Goal: Information Seeking & Learning: Learn about a topic

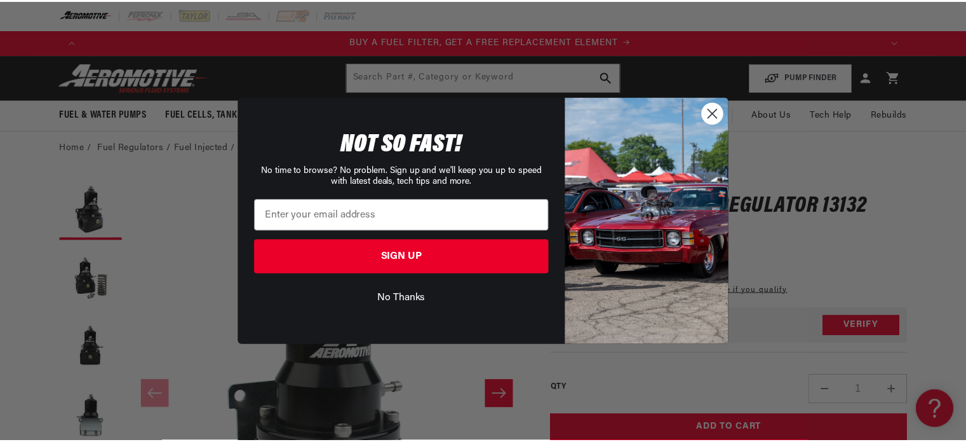
scroll to position [0, 806]
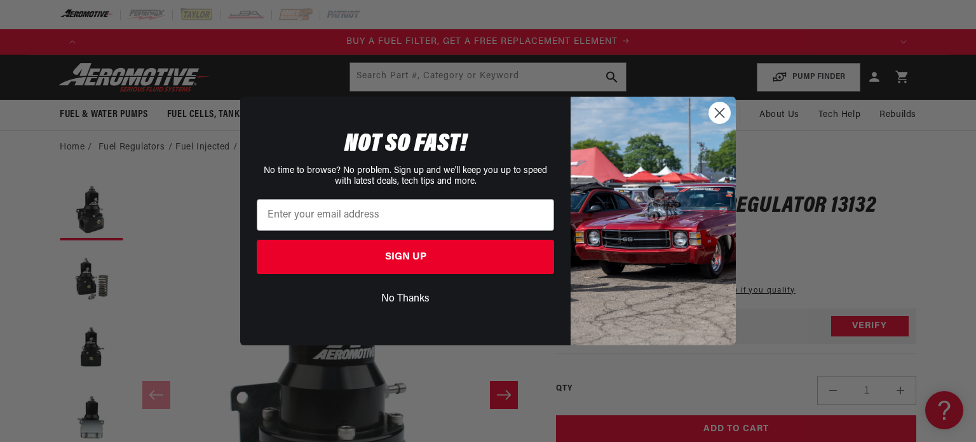
click at [721, 116] on circle "Close dialog" at bounding box center [719, 112] width 21 height 21
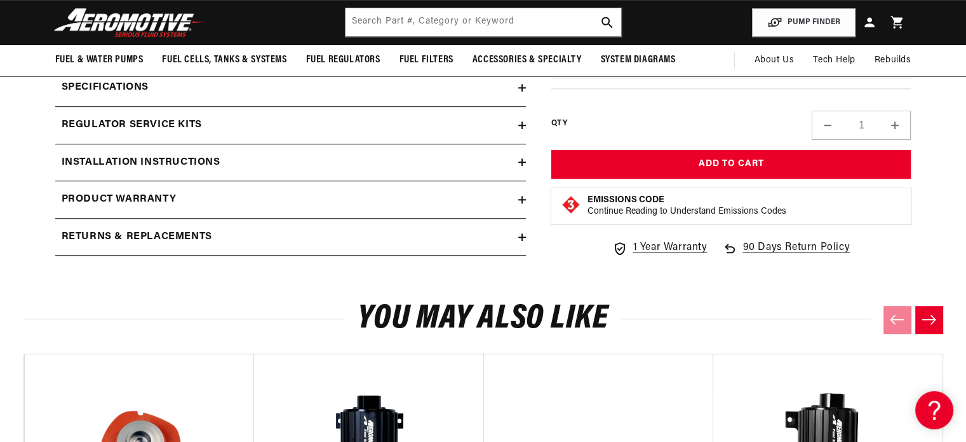
click at [518, 91] on summary "Specifications" at bounding box center [290, 87] width 471 height 37
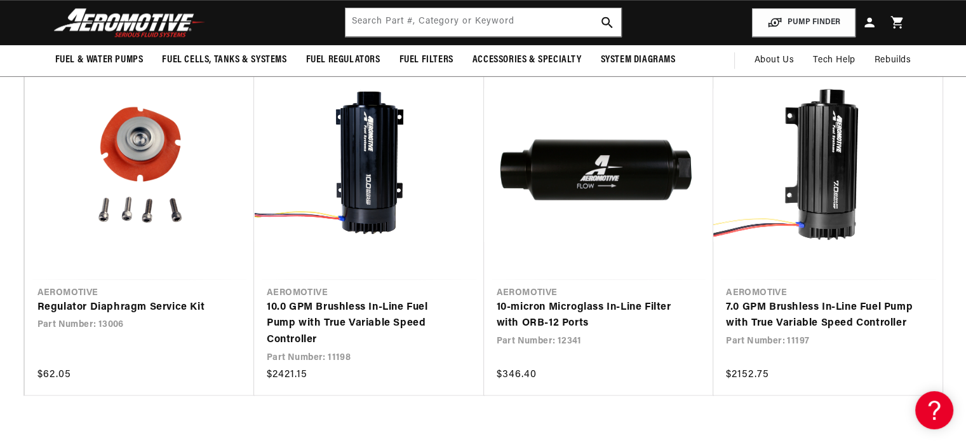
scroll to position [1493, 0]
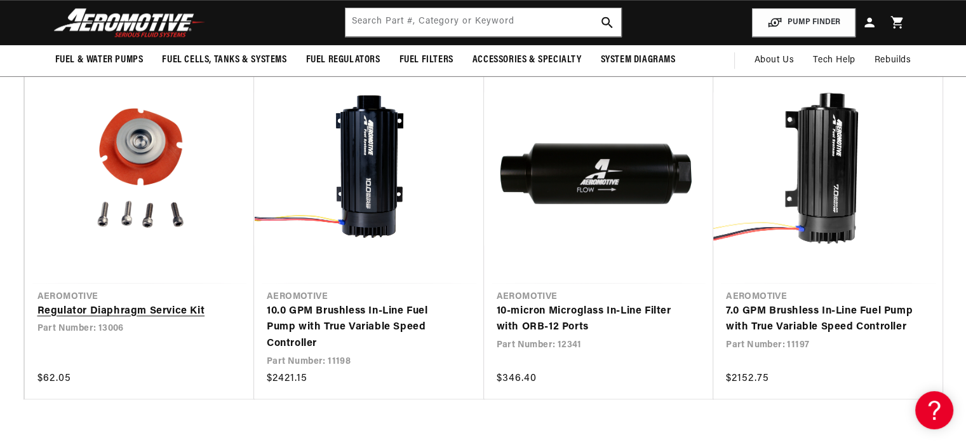
click at [150, 303] on link "Regulator Diaphragm Service Kit" at bounding box center [133, 311] width 192 height 17
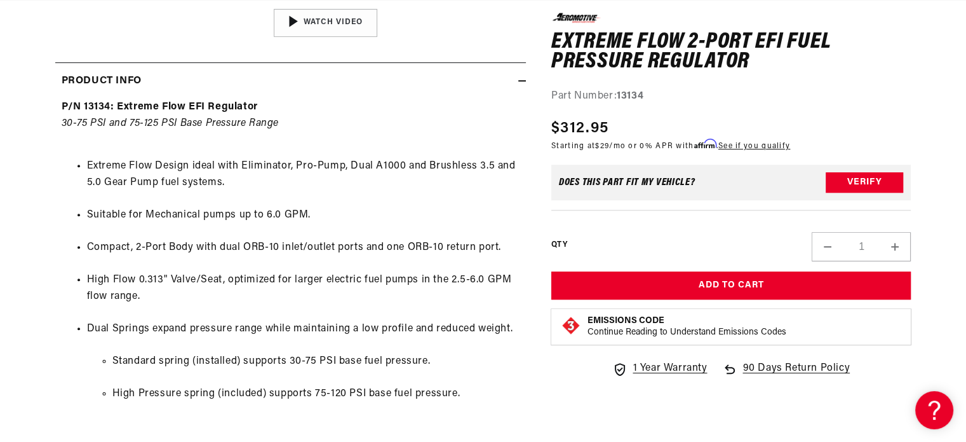
scroll to position [587, 0]
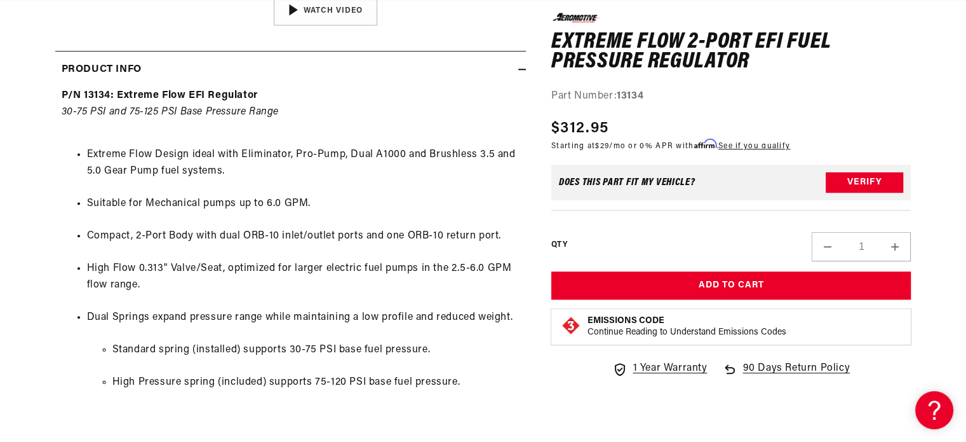
drag, startPoint x: 973, startPoint y: 79, endPoint x: 975, endPoint y: 187, distance: 108.0
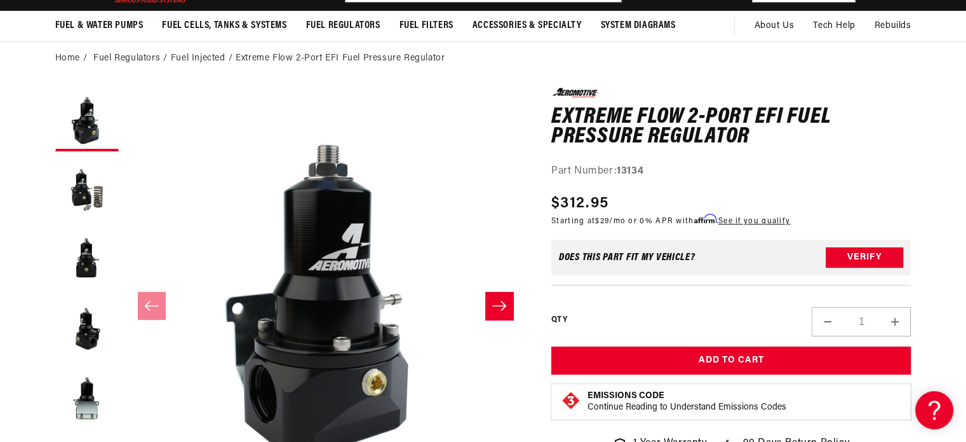
scroll to position [92, 0]
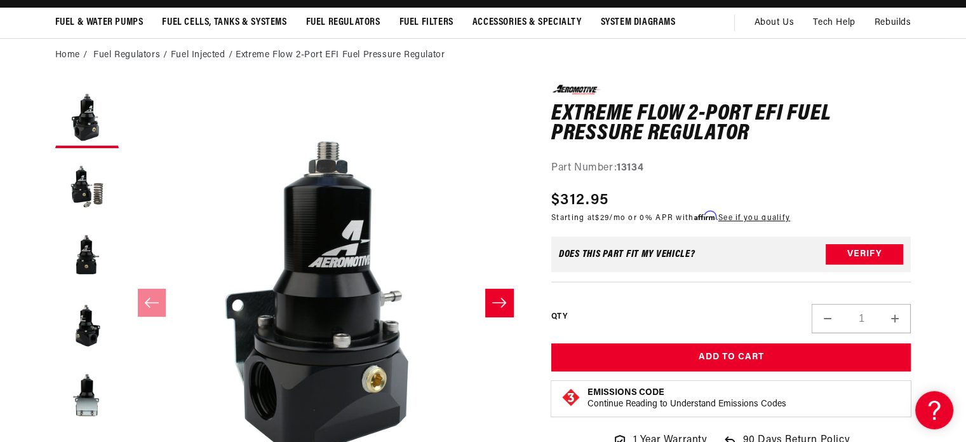
click at [490, 306] on button "Slide right" at bounding box center [499, 302] width 28 height 28
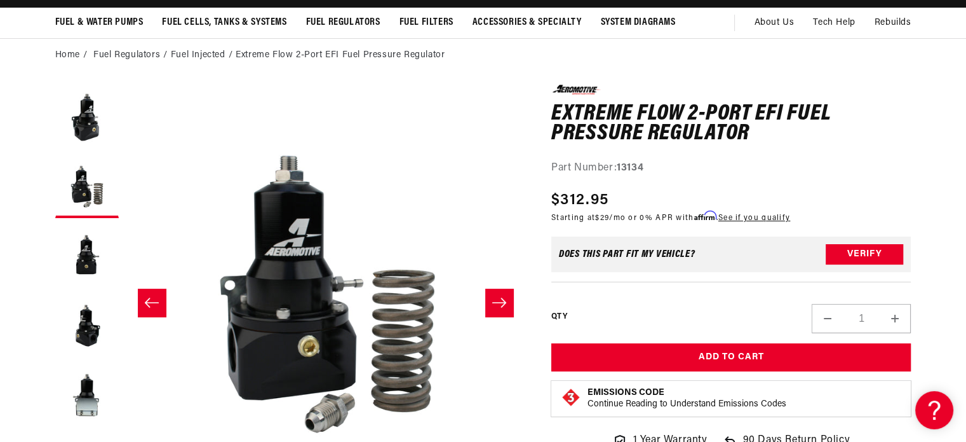
click at [490, 306] on button "Slide right" at bounding box center [499, 302] width 28 height 28
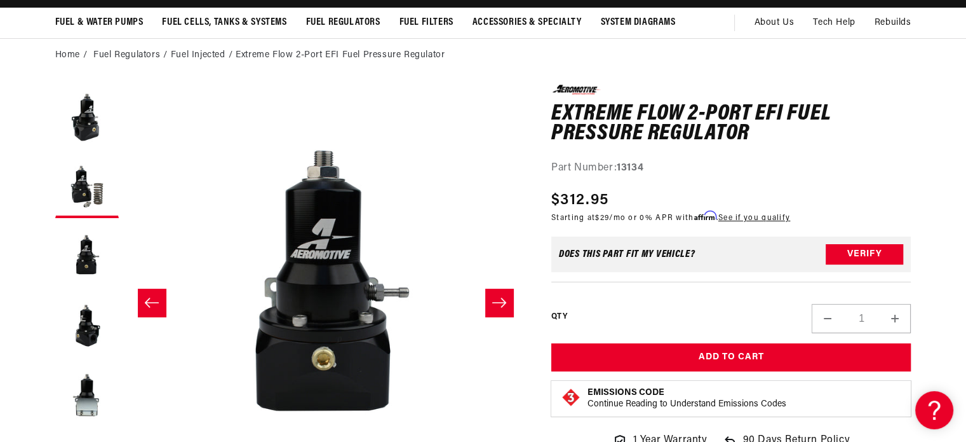
scroll to position [0, 802]
click at [490, 306] on button "Slide right" at bounding box center [499, 302] width 28 height 28
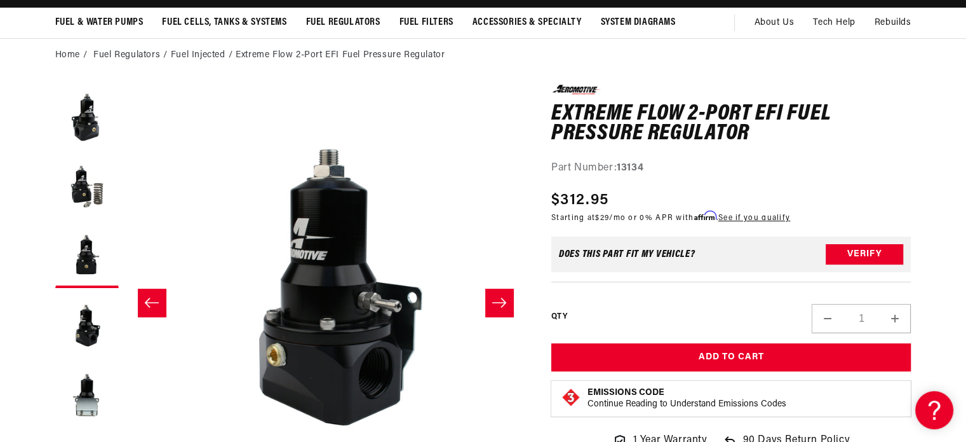
scroll to position [0, 0]
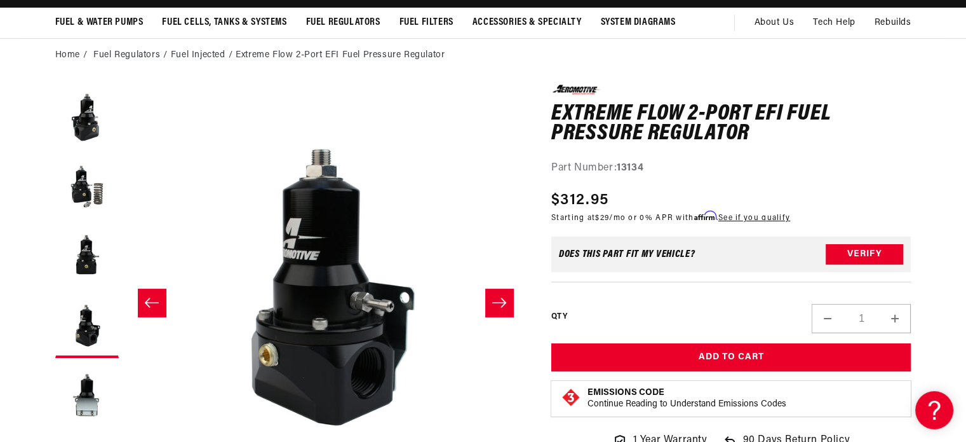
click at [490, 306] on button "Slide right" at bounding box center [499, 302] width 28 height 28
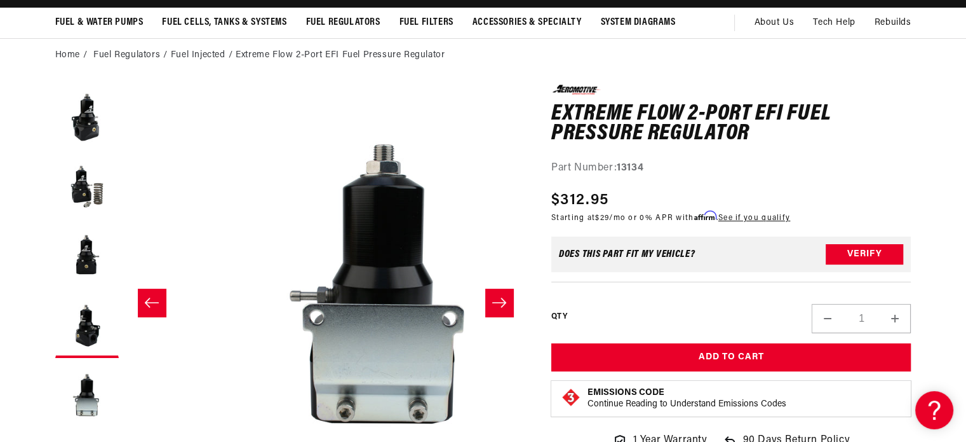
scroll to position [0, 1604]
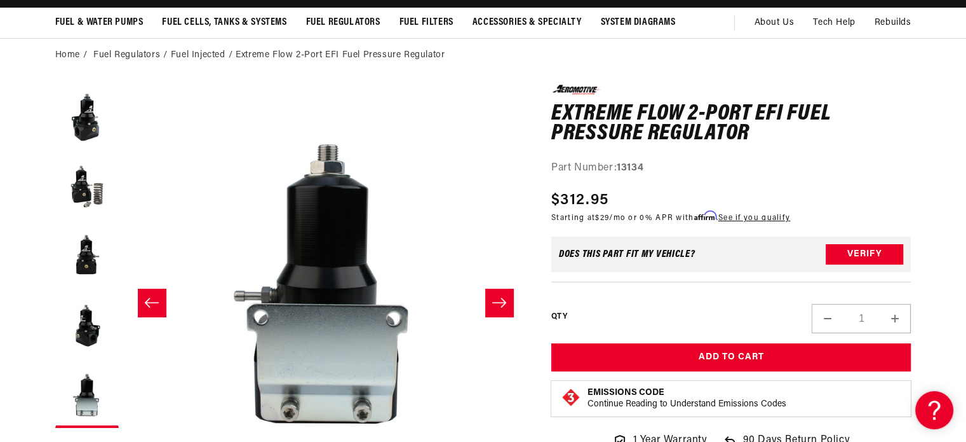
click at [490, 306] on button "Slide right" at bounding box center [499, 302] width 28 height 28
click at [496, 301] on icon "Slide right" at bounding box center [499, 302] width 15 height 13
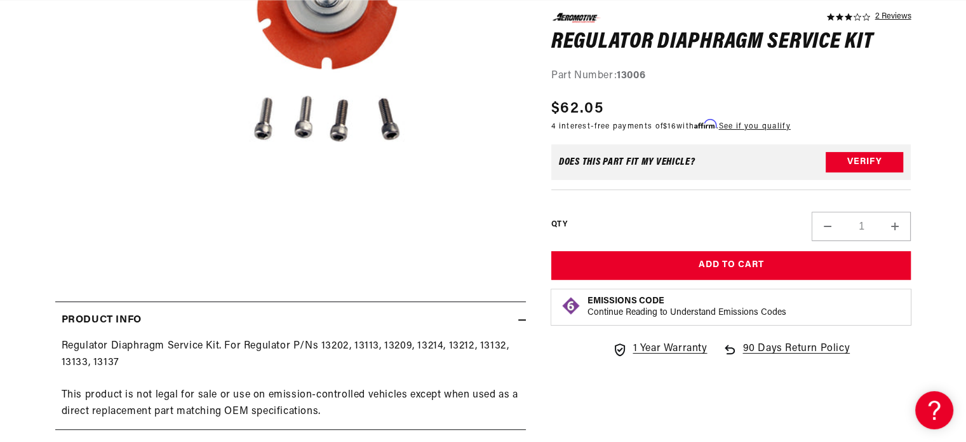
scroll to position [339, 0]
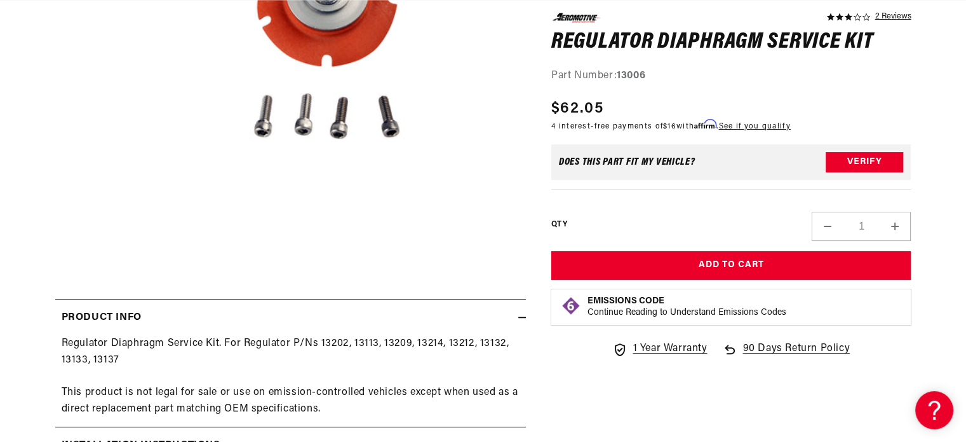
drag, startPoint x: 975, startPoint y: 95, endPoint x: 975, endPoint y: 168, distance: 73.1
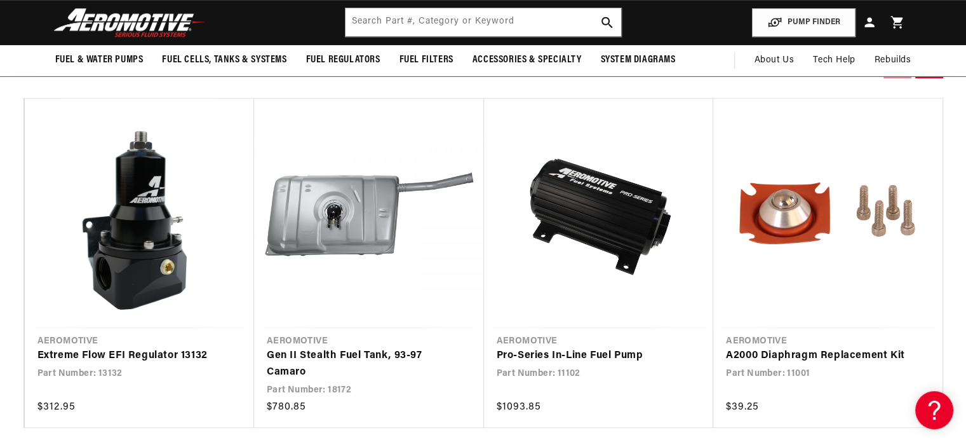
scroll to position [0, 806]
